Goal: Task Accomplishment & Management: Manage account settings

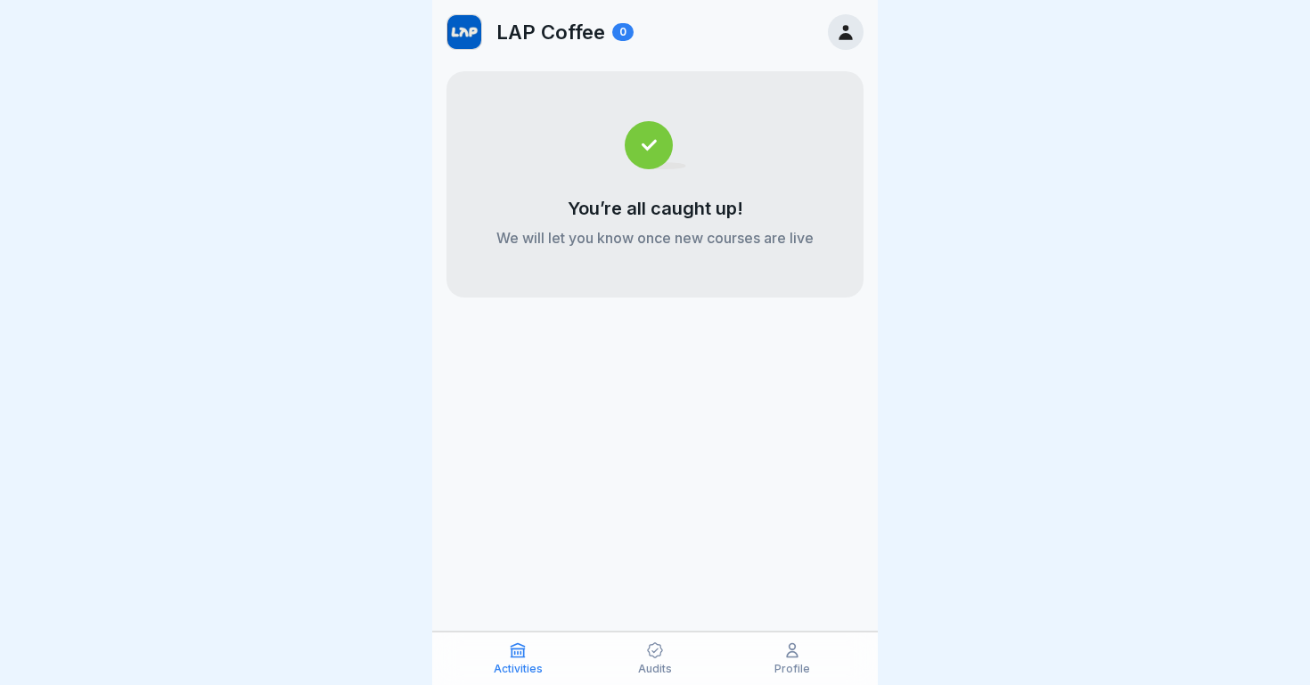
click at [644, 654] on div "Audits" at bounding box center [655, 659] width 128 height 34
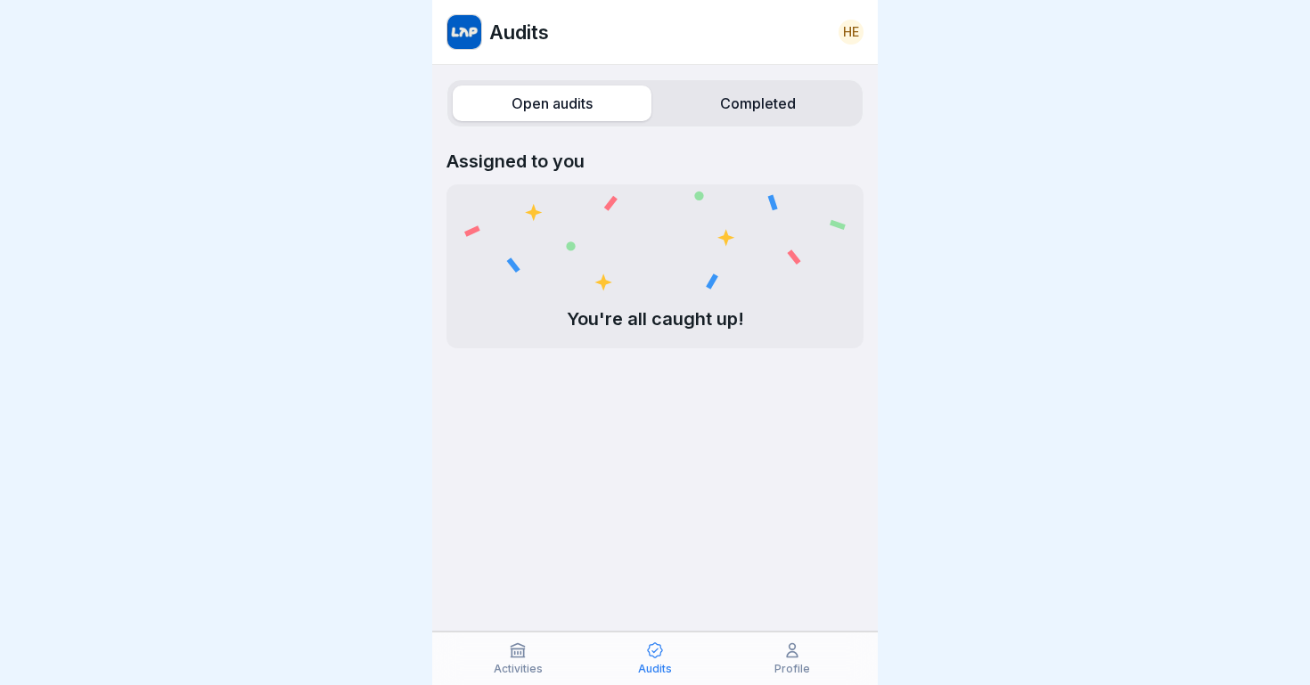
click at [531, 667] on p "Activities" at bounding box center [518, 669] width 49 height 12
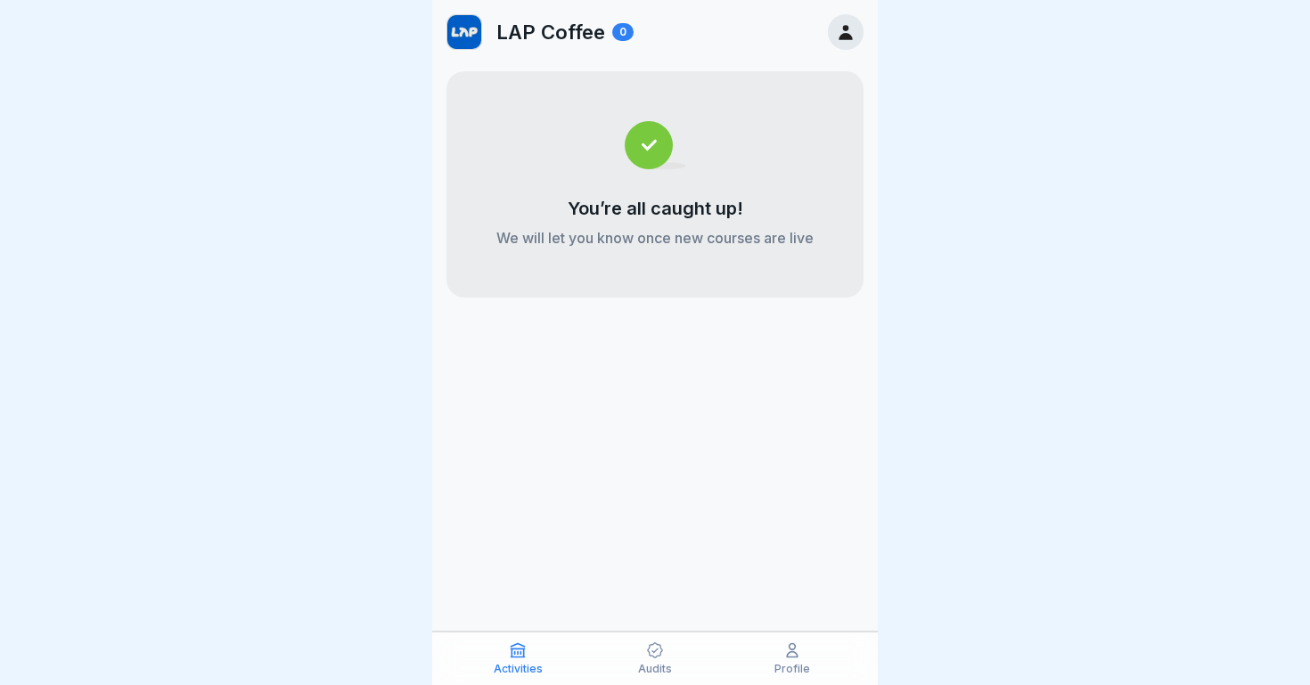
click at [841, 31] on icon at bounding box center [846, 32] width 20 height 20
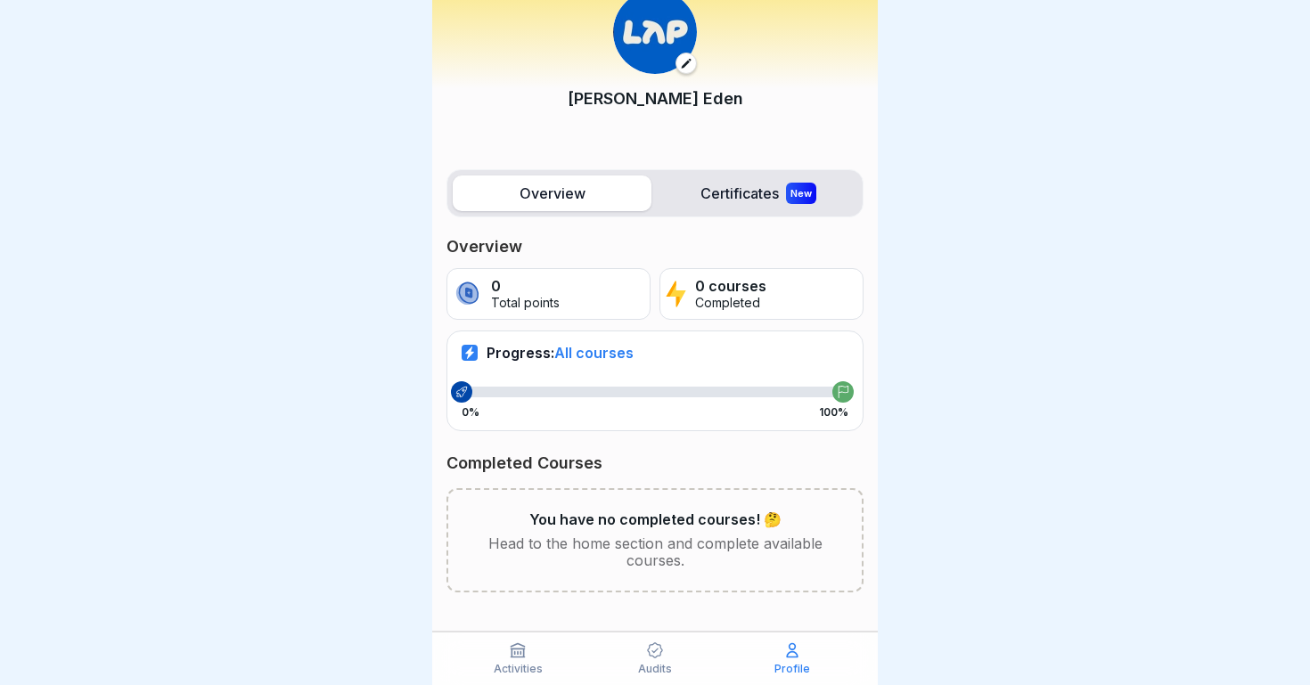
scroll to position [72, 0]
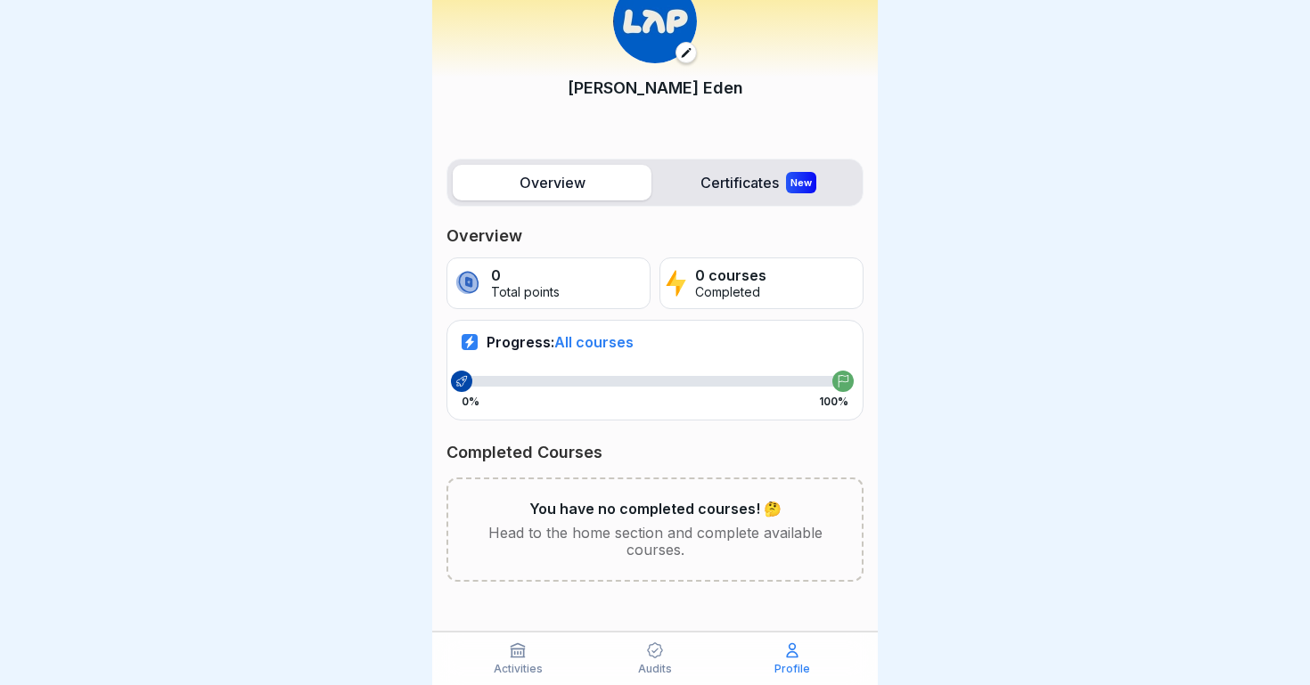
click at [762, 163] on div "Overview Certificates New" at bounding box center [655, 183] width 417 height 48
click at [752, 177] on label "Certificates New" at bounding box center [758, 183] width 199 height 36
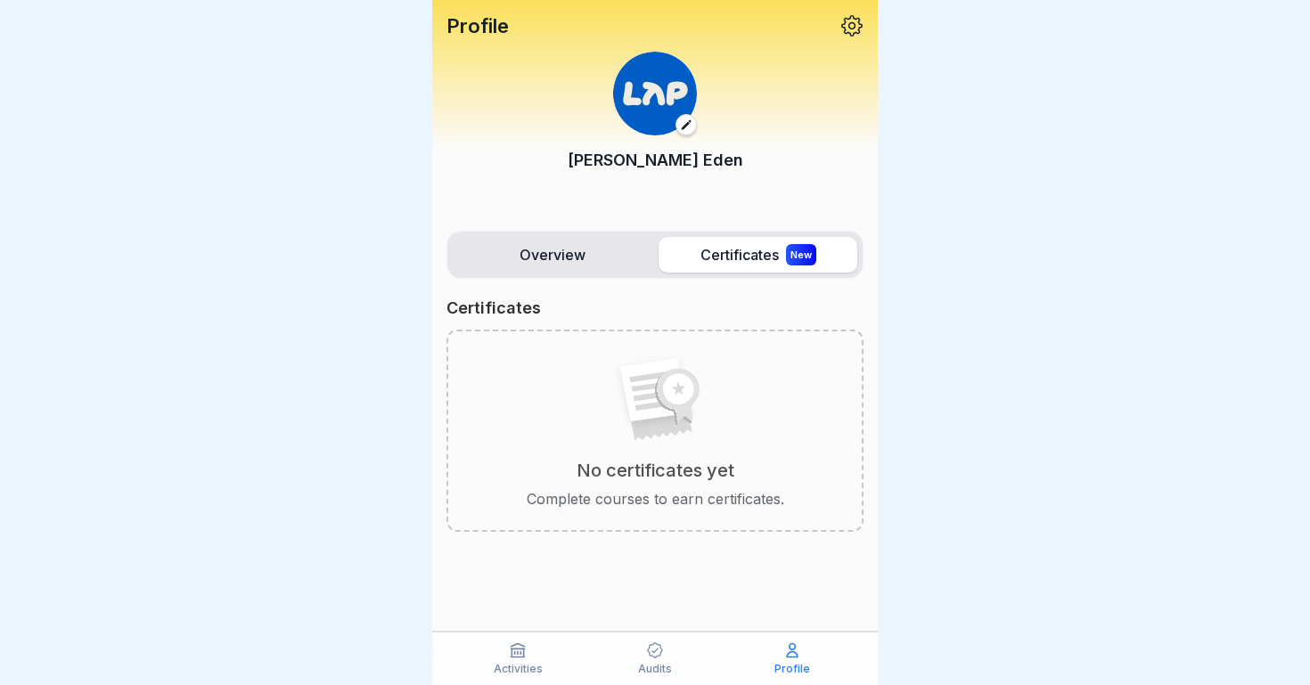
click at [546, 258] on label "Overview" at bounding box center [552, 255] width 199 height 36
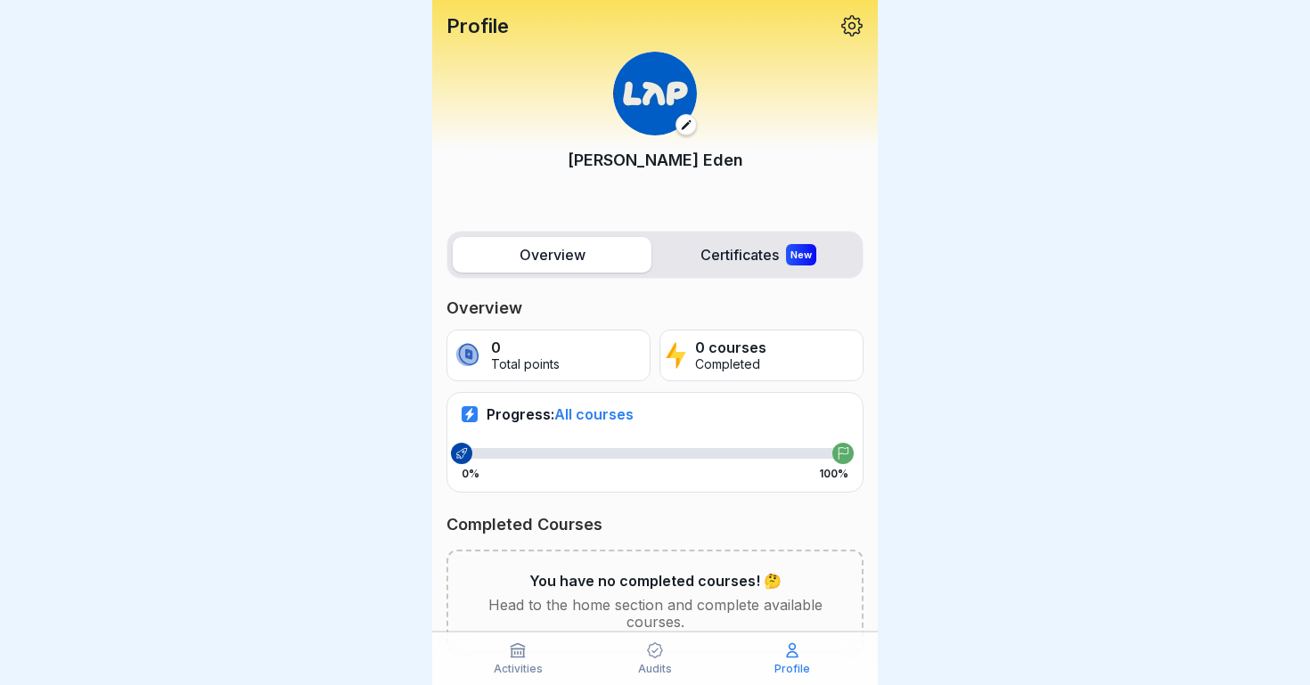
scroll to position [72, 0]
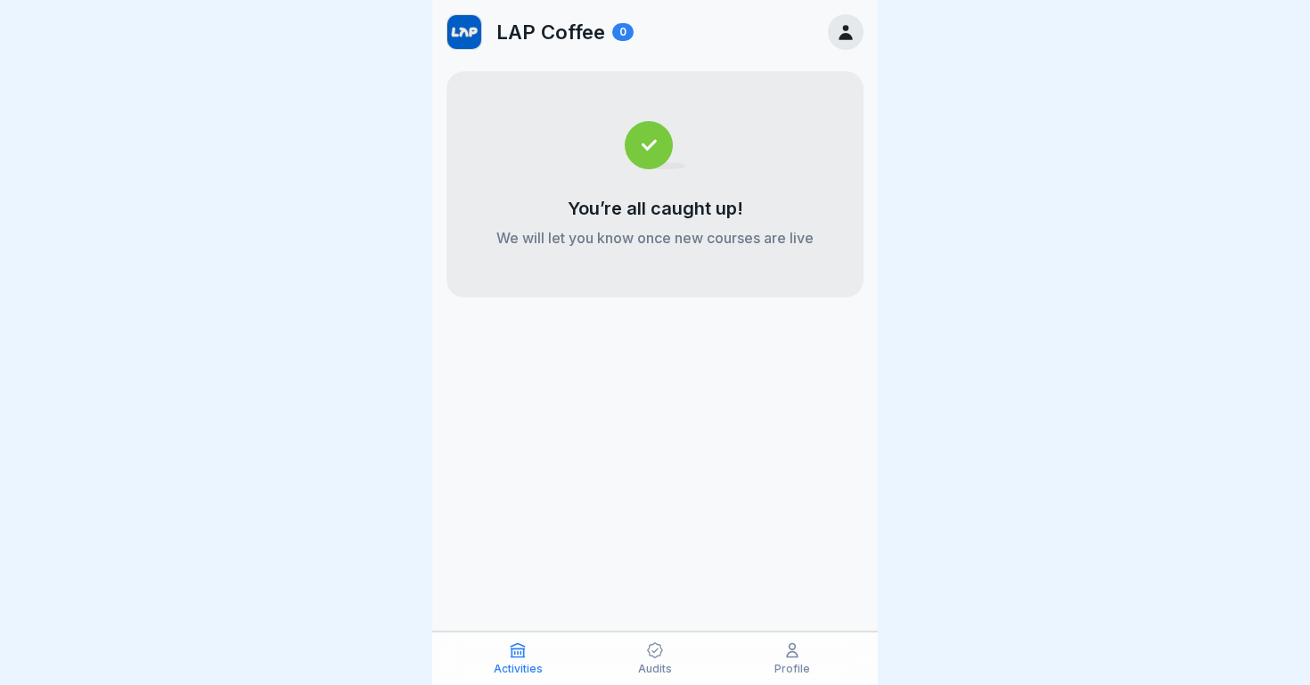
click at [654, 650] on icon at bounding box center [655, 651] width 18 height 18
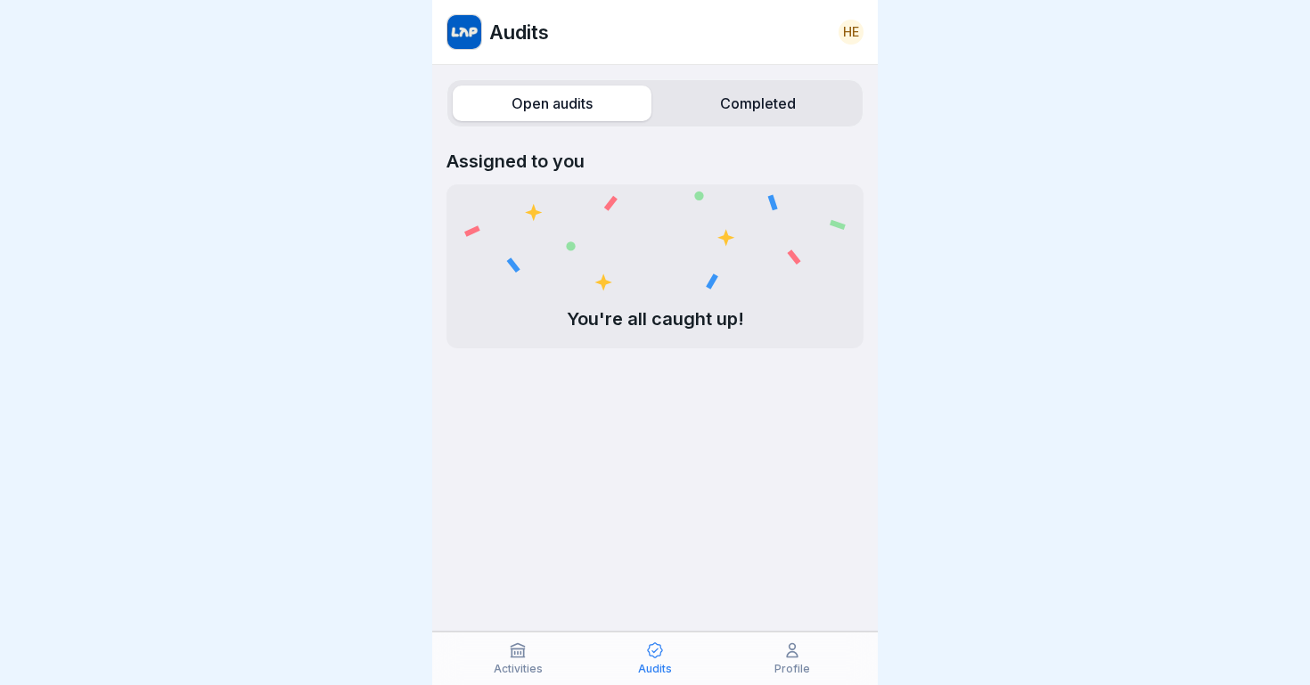
click at [788, 649] on icon at bounding box center [792, 651] width 18 height 18
